Goal: Task Accomplishment & Management: Use online tool/utility

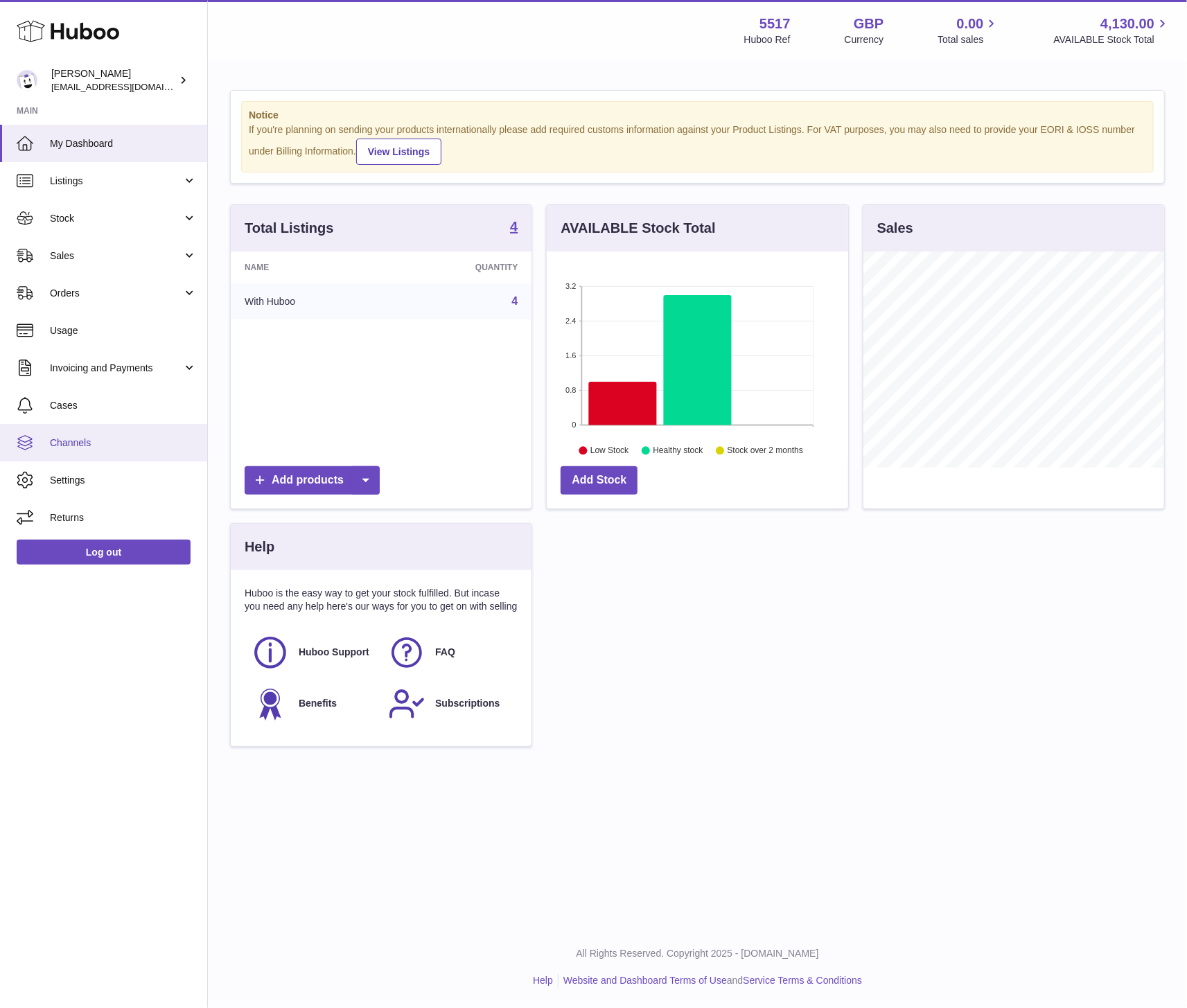
scroll to position [216, 300]
click at [108, 254] on span "Sales" at bounding box center [116, 256] width 132 height 13
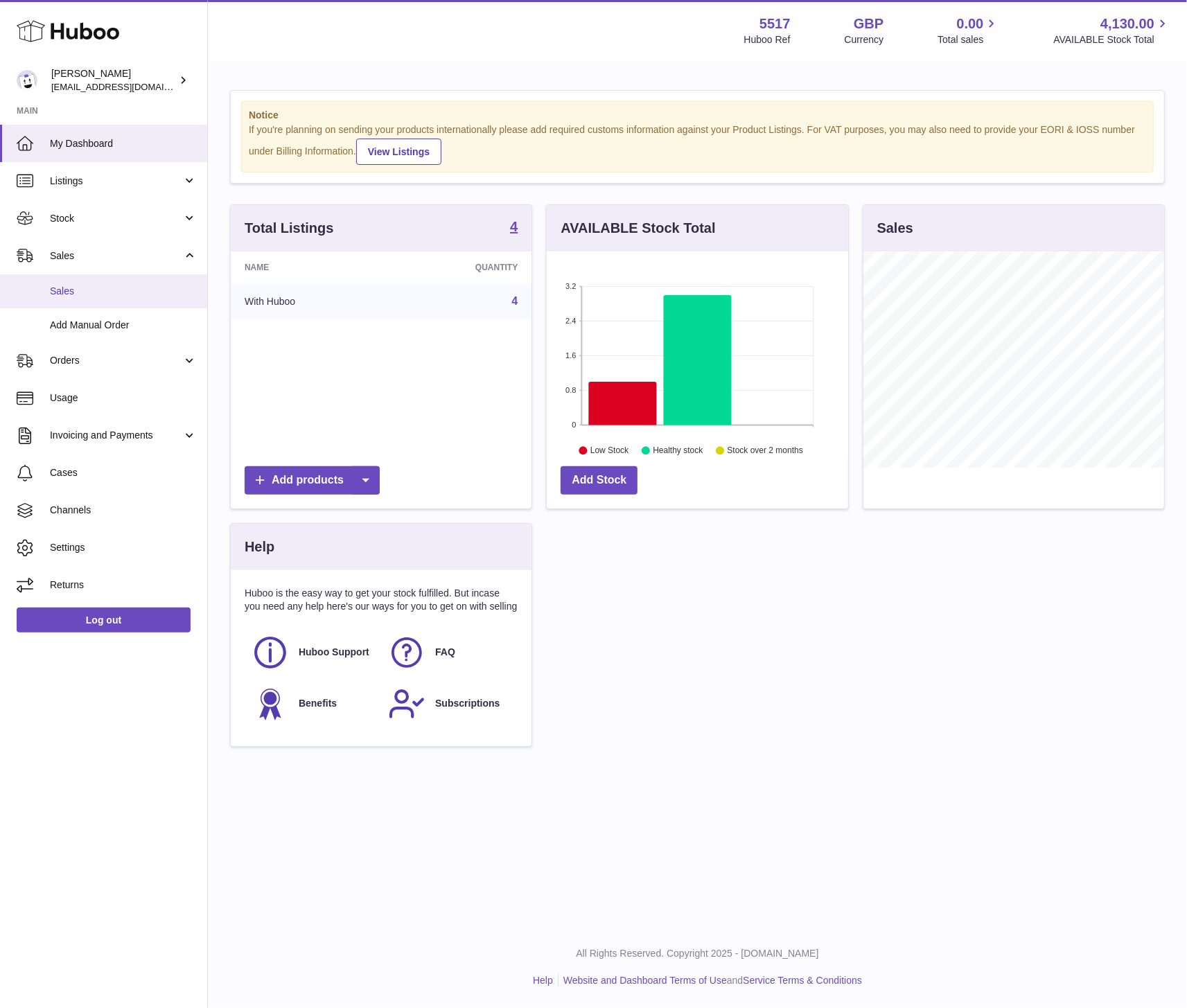
click at [78, 297] on span "Sales" at bounding box center [124, 291] width 147 height 13
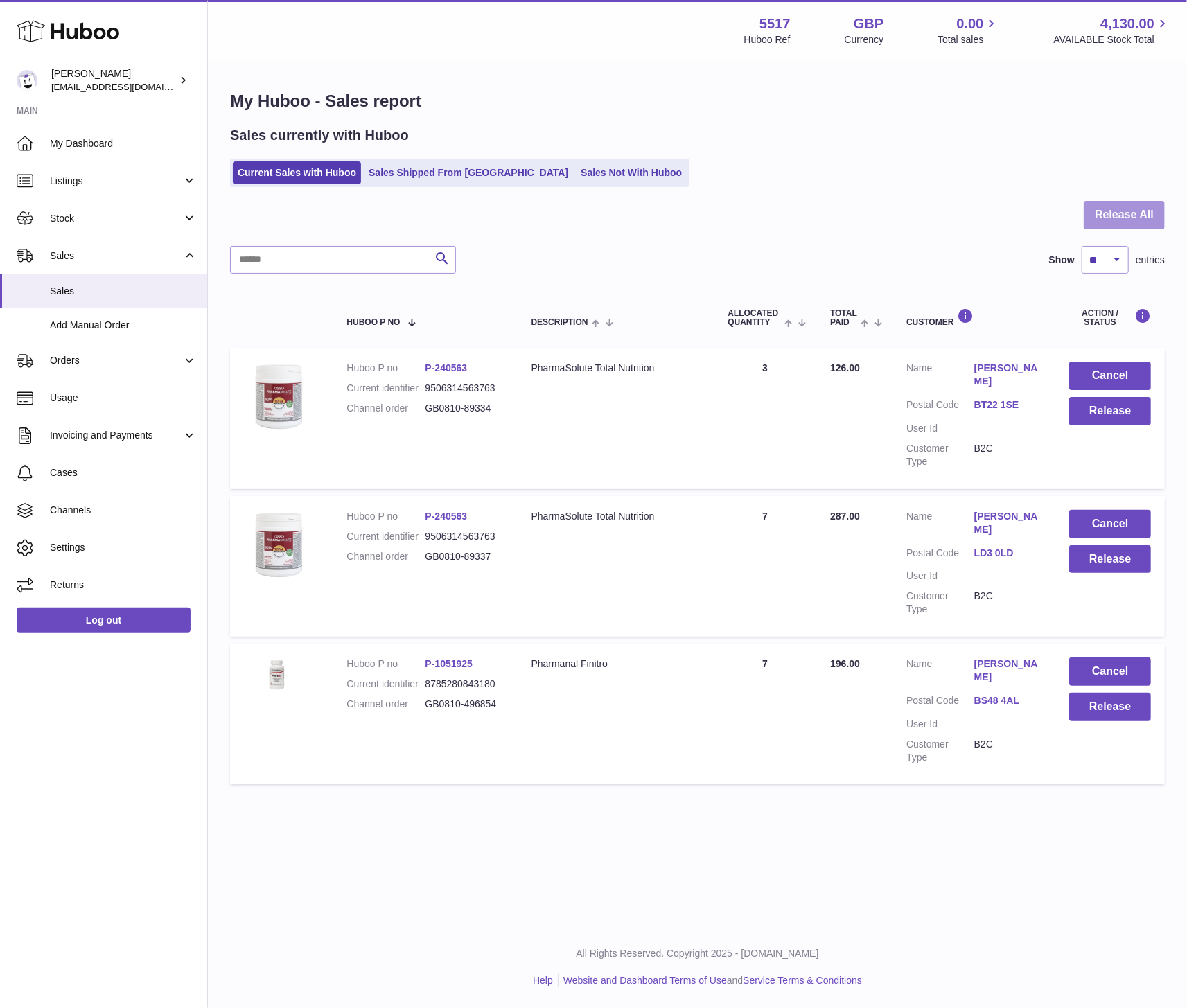
click at [1130, 210] on button "Release All" at bounding box center [1124, 215] width 81 height 29
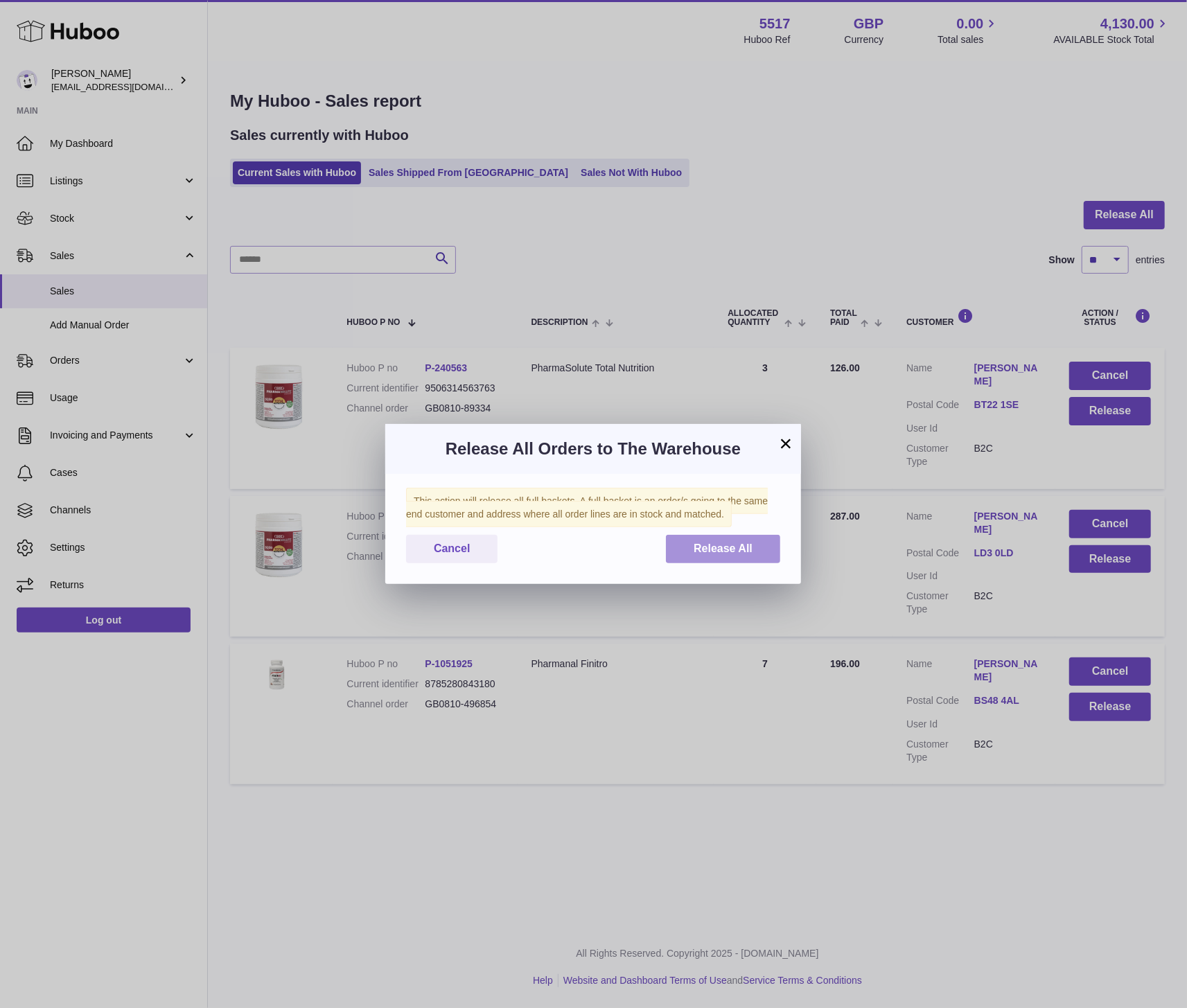
click at [700, 563] on button "Release All" at bounding box center [723, 549] width 114 height 29
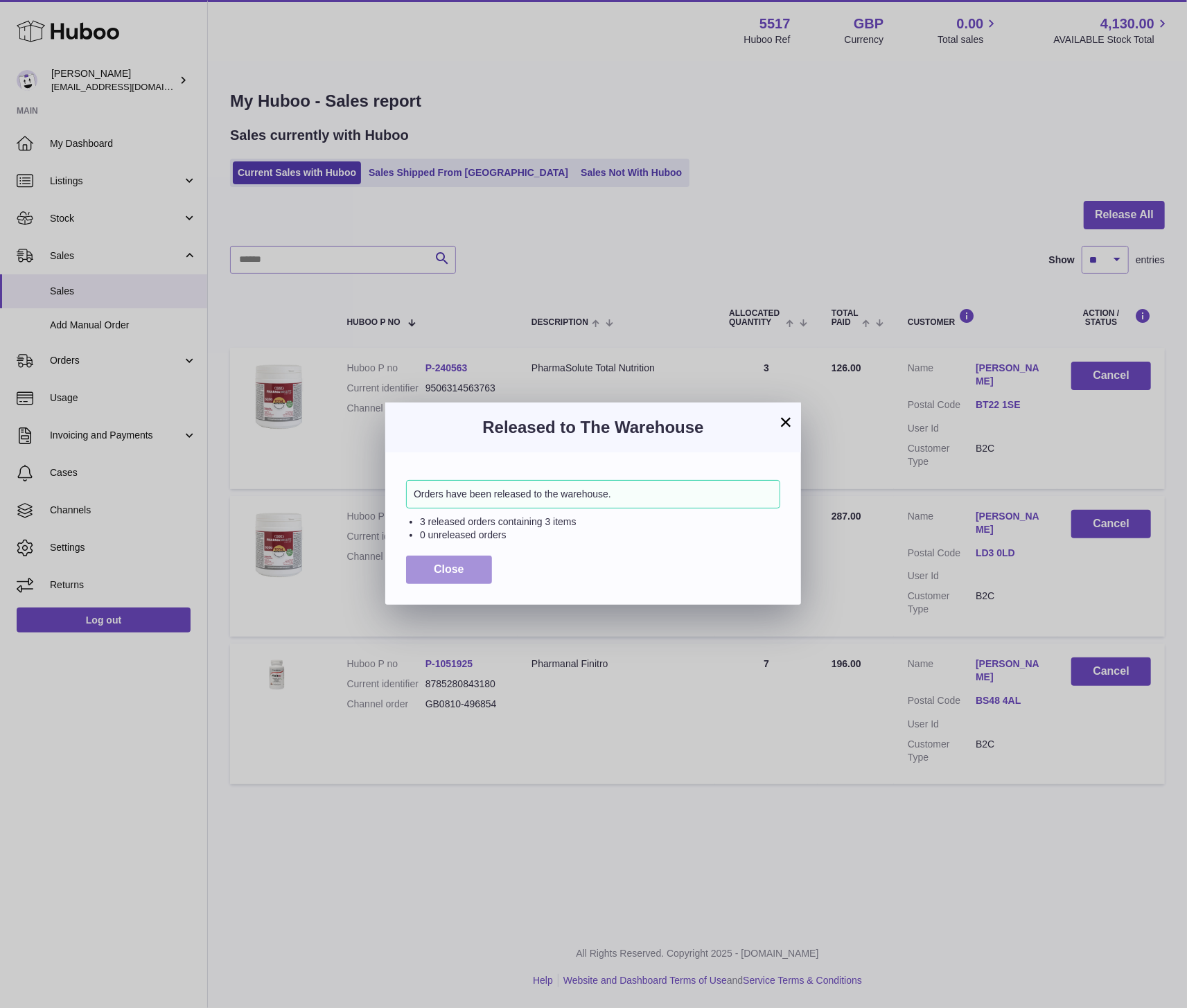
click at [426, 577] on button "Close" at bounding box center [449, 570] width 86 height 29
